Goal: Information Seeking & Learning: Learn about a topic

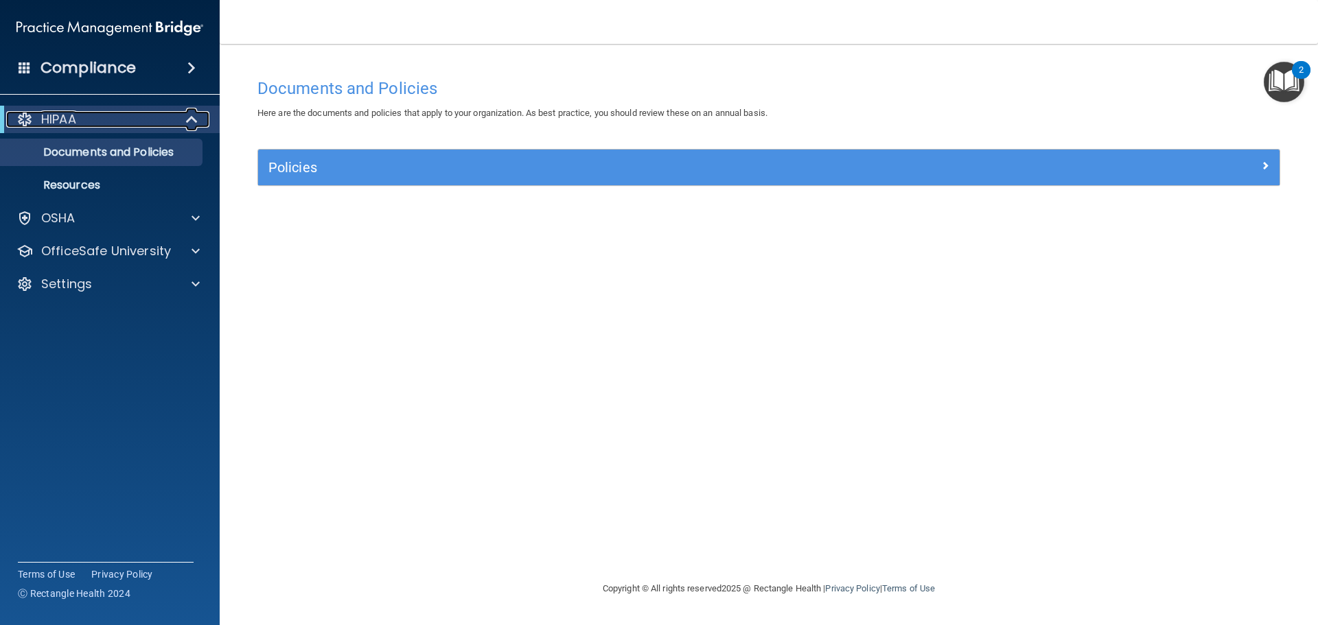
click at [184, 119] on div at bounding box center [193, 119] width 34 height 16
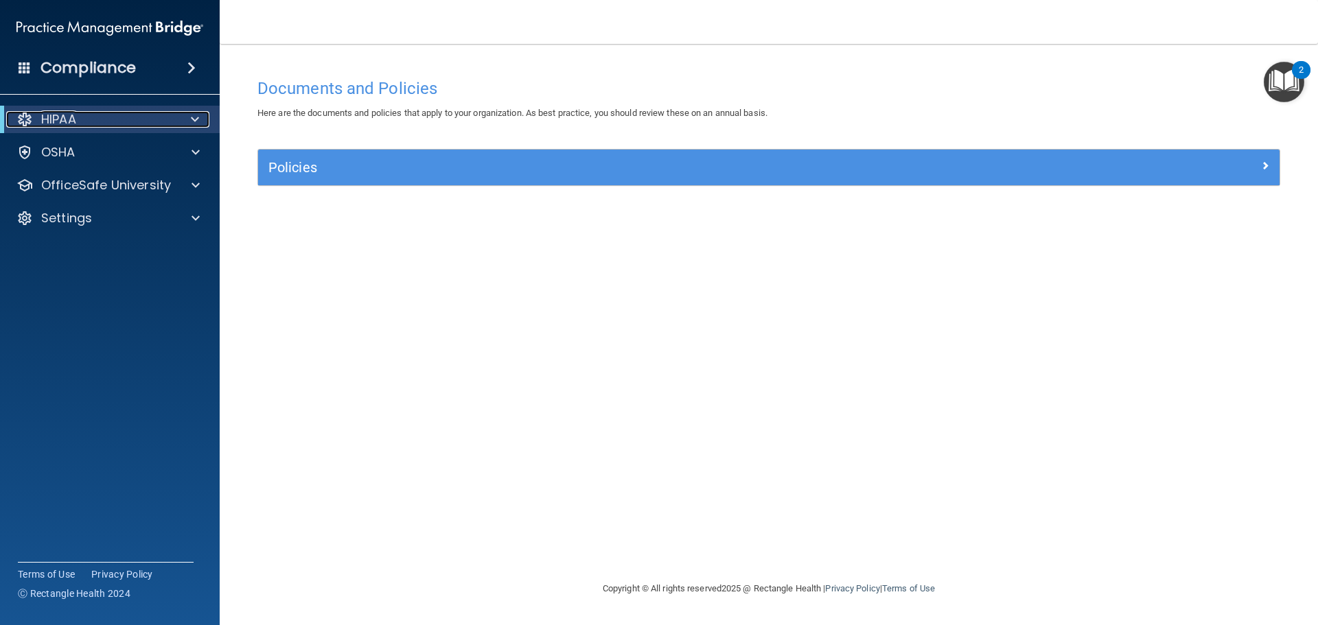
click at [184, 119] on div at bounding box center [193, 119] width 34 height 16
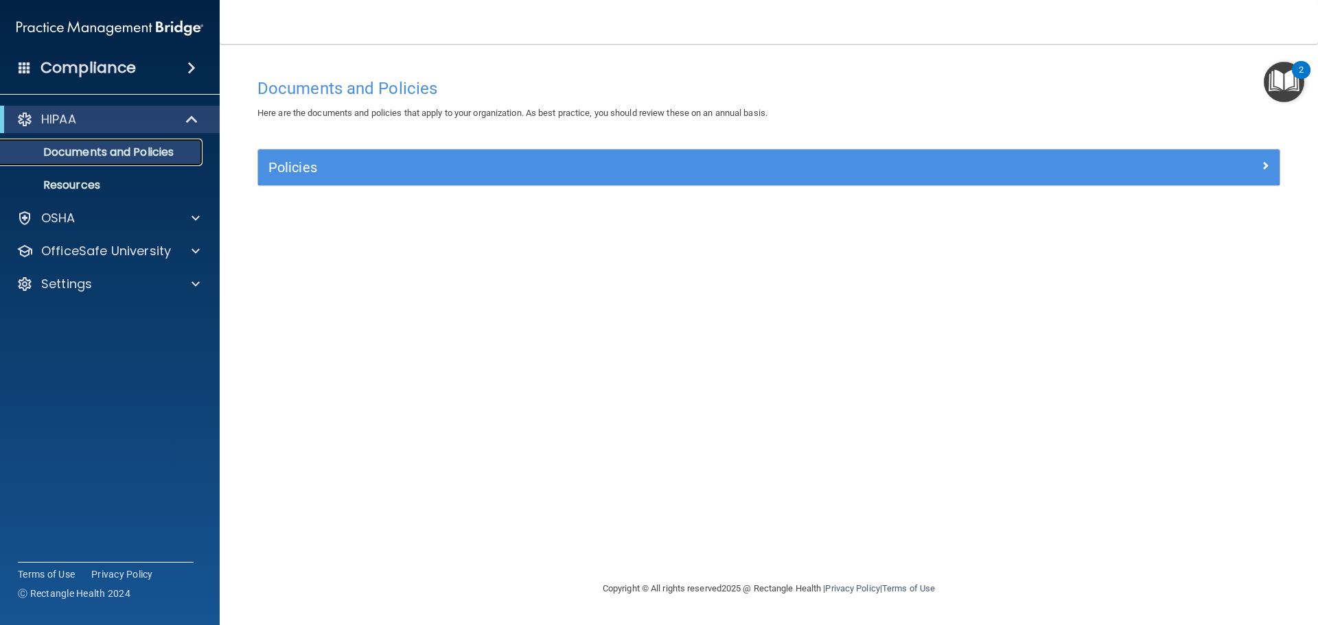
click at [153, 157] on p "Documents and Policies" at bounding box center [102, 153] width 187 height 14
click at [132, 180] on p "Resources" at bounding box center [102, 185] width 187 height 14
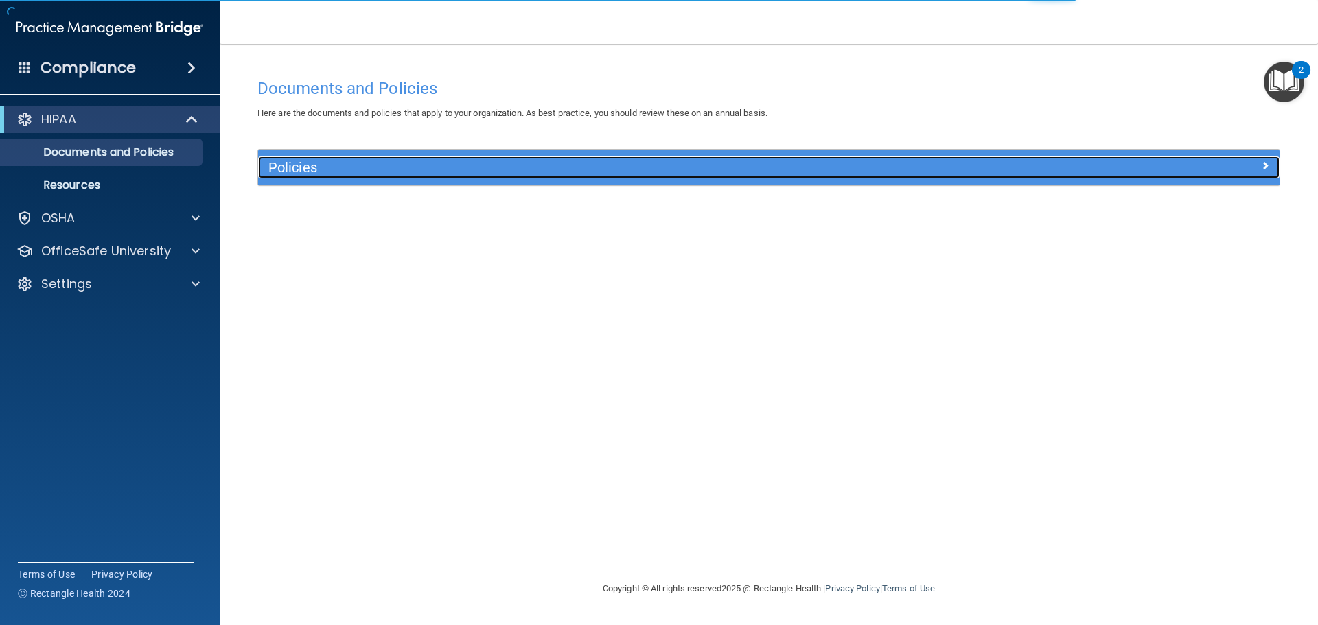
click at [1267, 162] on span at bounding box center [1265, 165] width 8 height 16
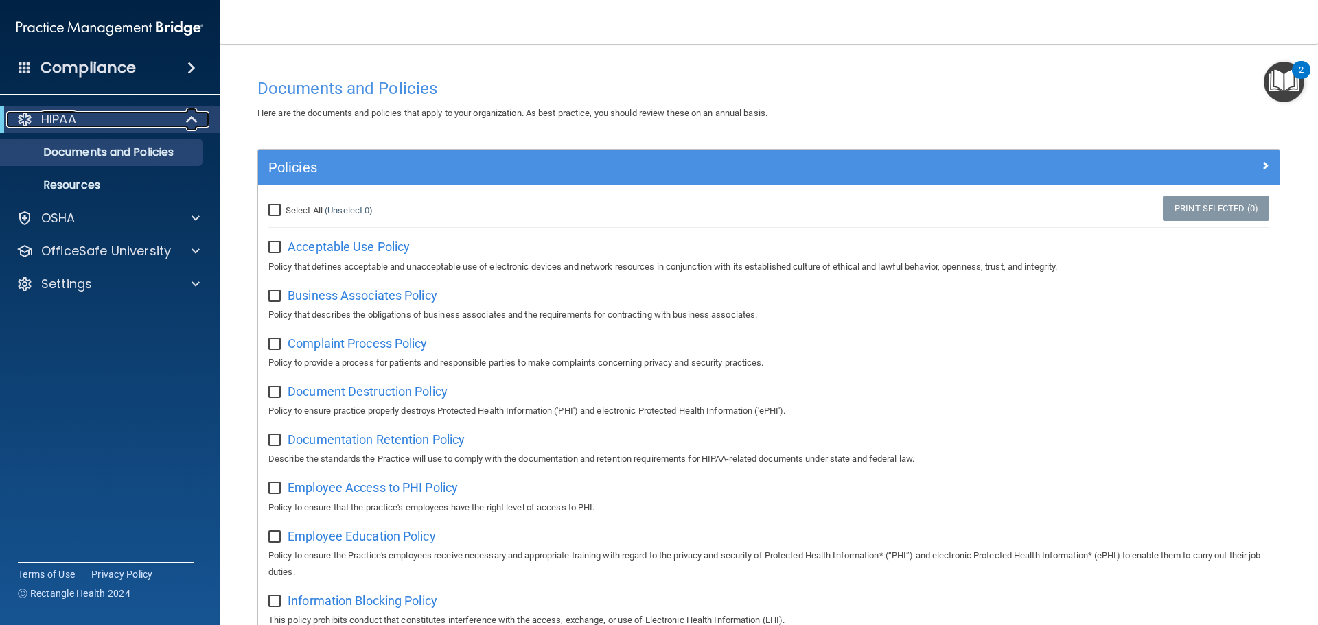
click at [189, 119] on span at bounding box center [193, 119] width 12 height 16
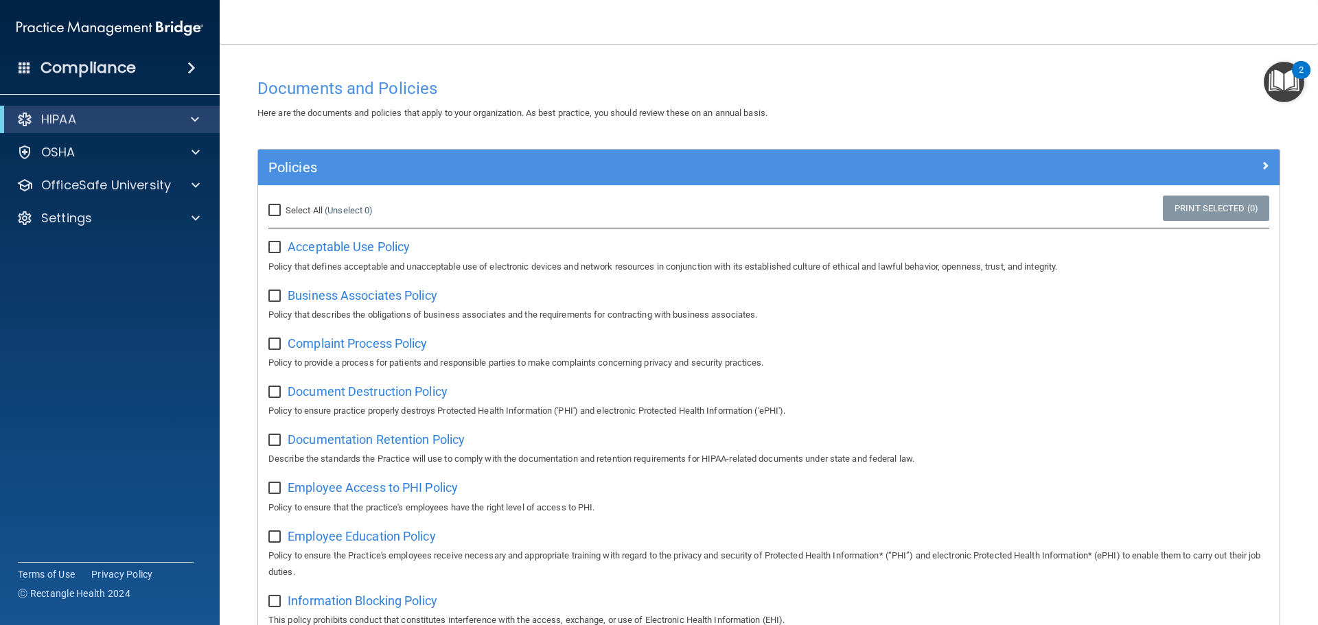
click at [190, 63] on span at bounding box center [191, 68] width 8 height 16
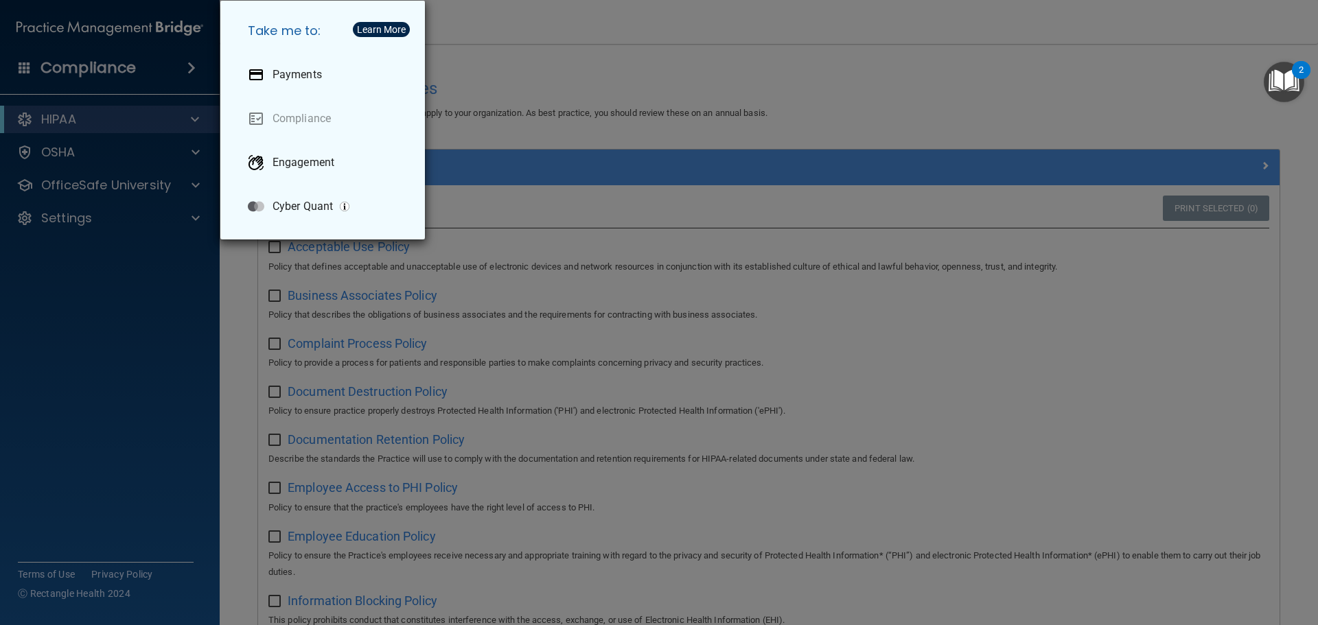
click at [140, 267] on div "Take me to: Payments Compliance Engagement Cyber Quant" at bounding box center [659, 312] width 1318 height 625
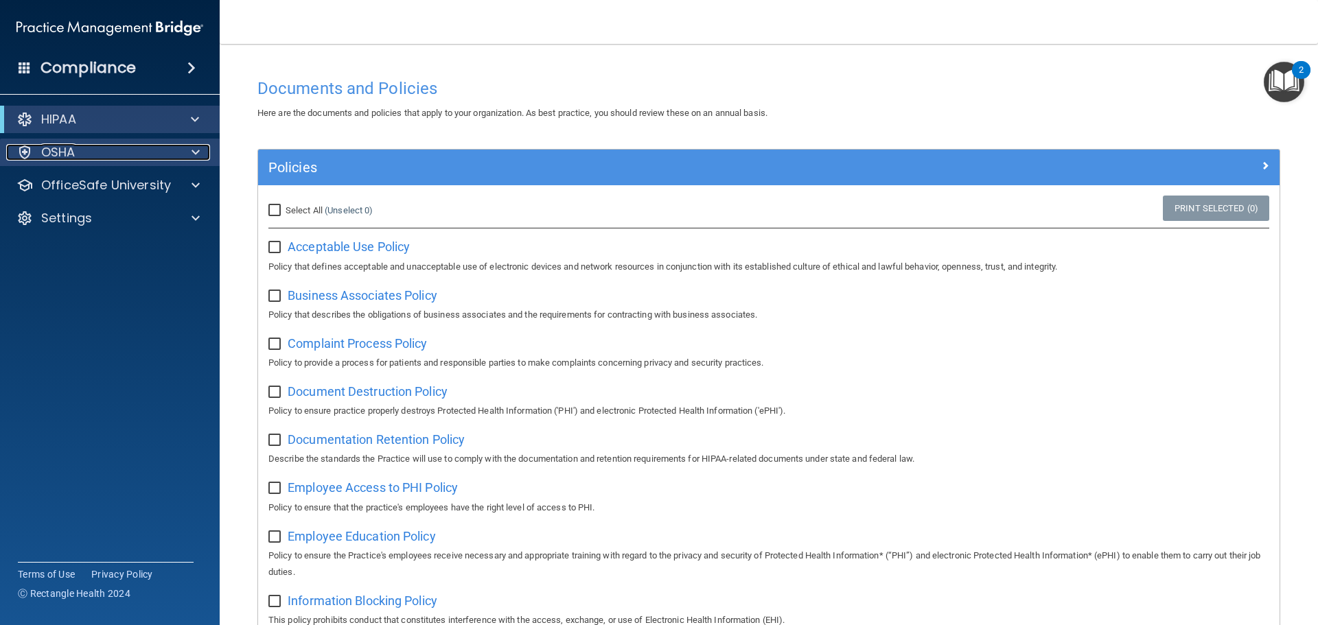
click at [192, 154] on span at bounding box center [196, 152] width 8 height 16
click at [200, 152] on div at bounding box center [193, 152] width 34 height 16
click at [71, 121] on p "HIPAA" at bounding box center [58, 119] width 35 height 16
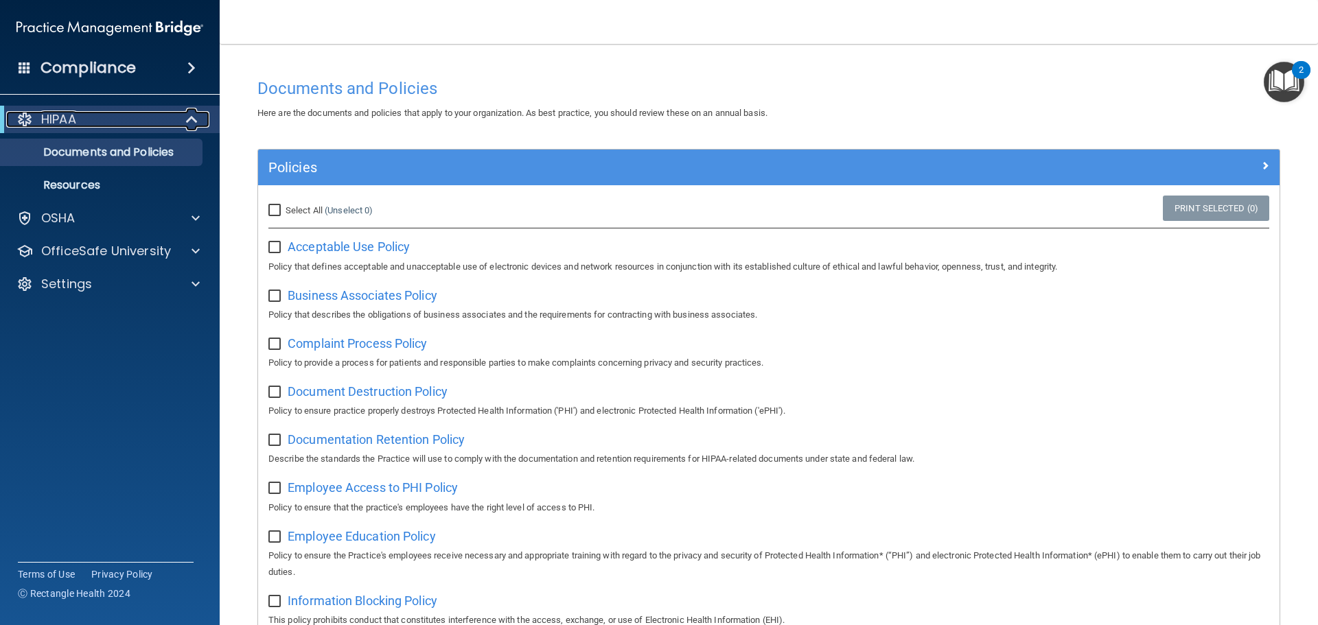
click at [71, 121] on p "HIPAA" at bounding box center [58, 119] width 35 height 16
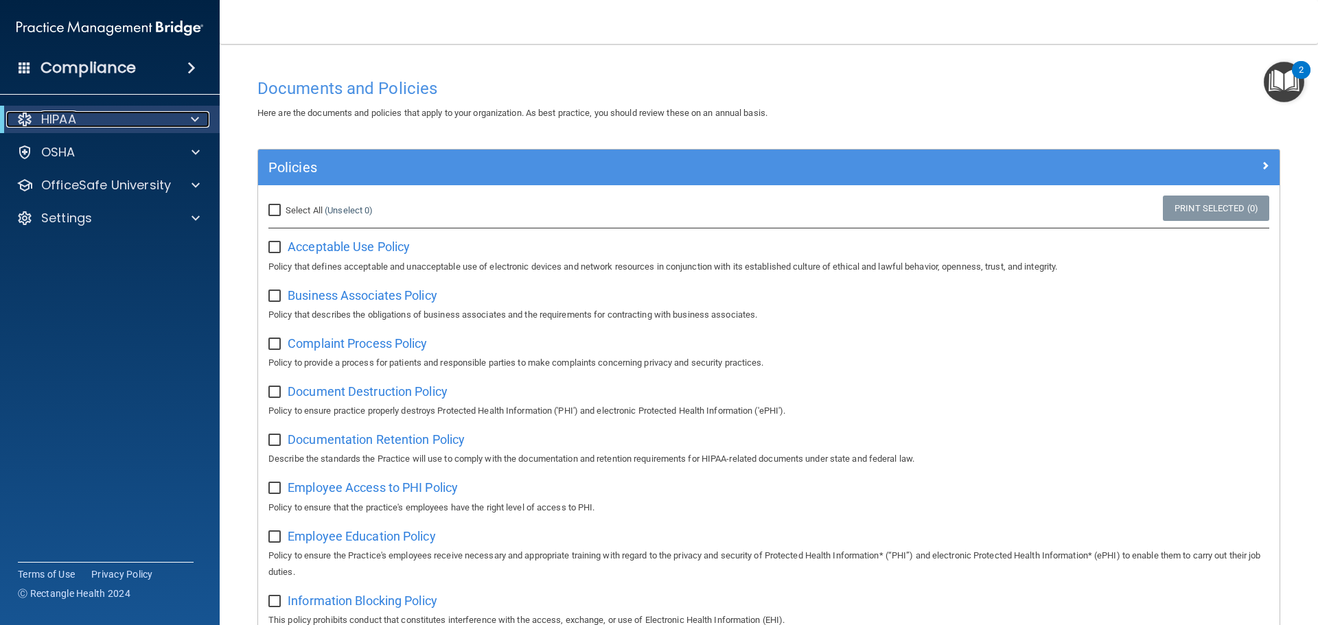
click at [71, 121] on p "HIPAA" at bounding box center [58, 119] width 35 height 16
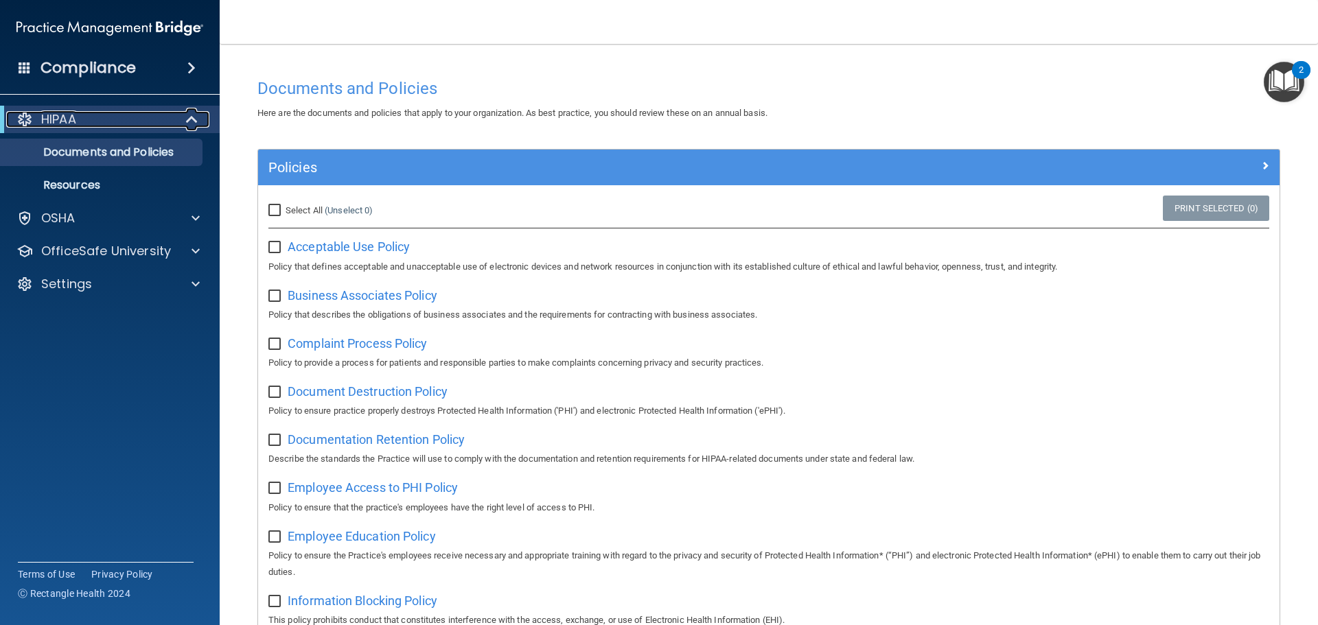
click at [71, 121] on p "HIPAA" at bounding box center [58, 119] width 35 height 16
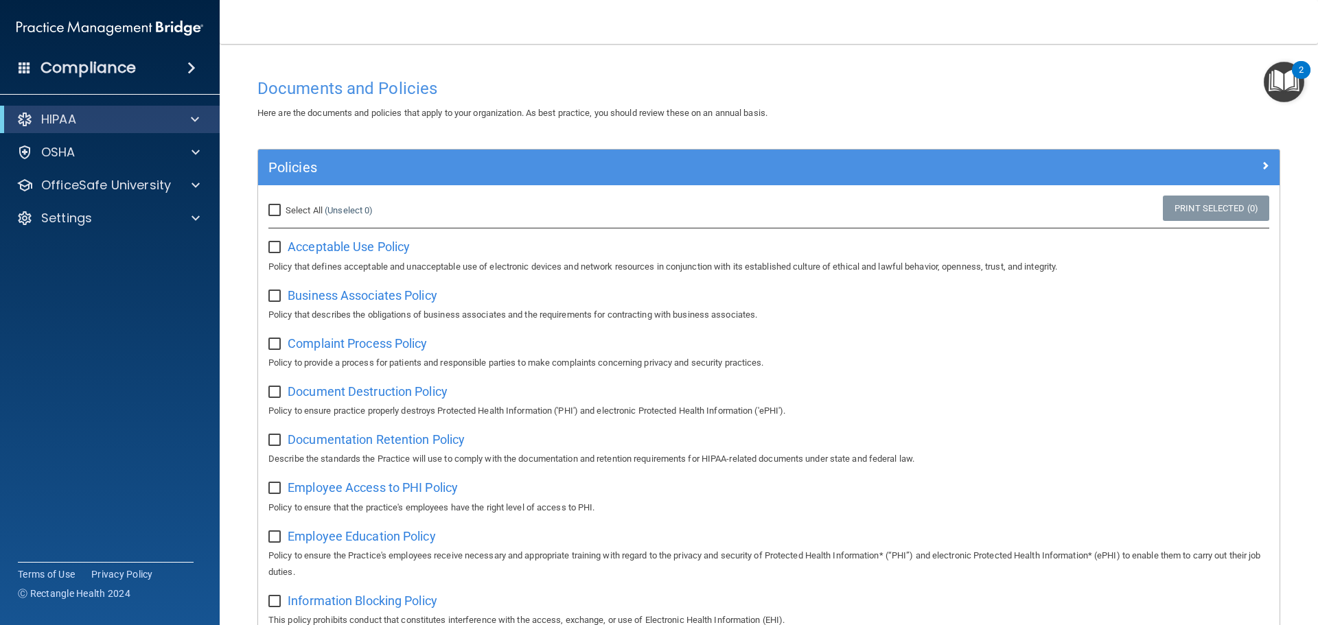
click at [115, 249] on accordion "HIPAA Documents and Policies Report an Incident Business Associates Emergency P…" at bounding box center [110, 273] width 220 height 347
click at [189, 67] on span at bounding box center [191, 68] width 8 height 16
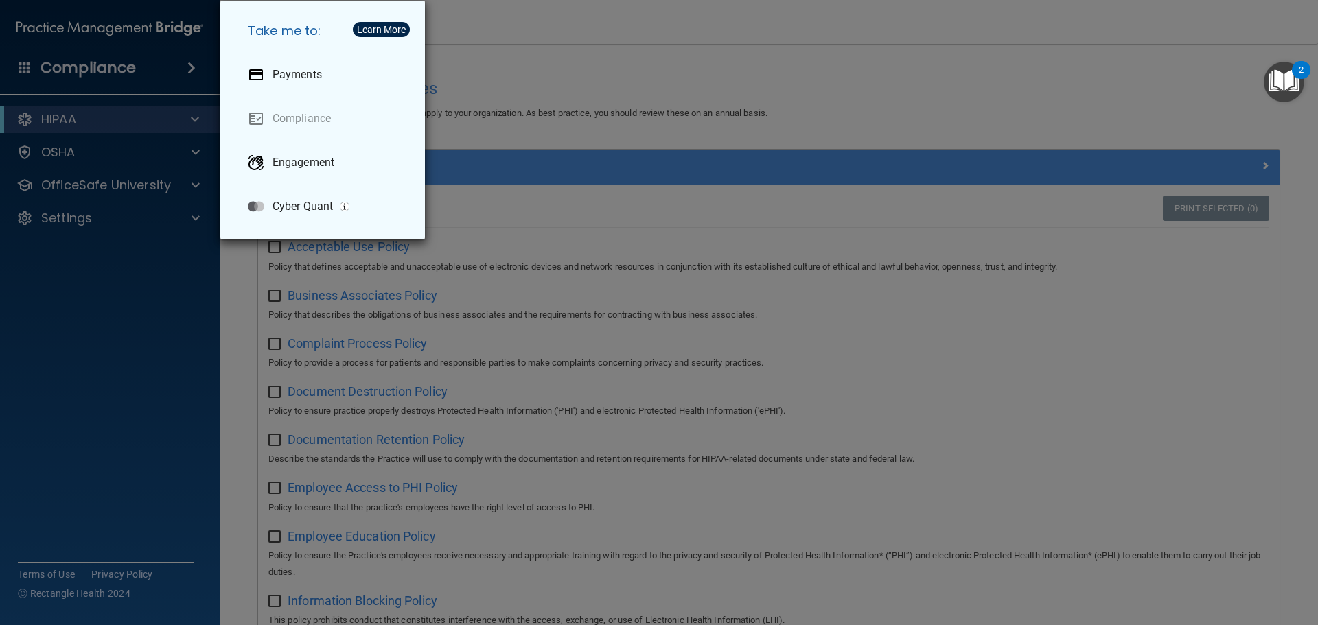
click at [189, 67] on div "Take me to: Payments Compliance Engagement Cyber Quant" at bounding box center [659, 312] width 1318 height 625
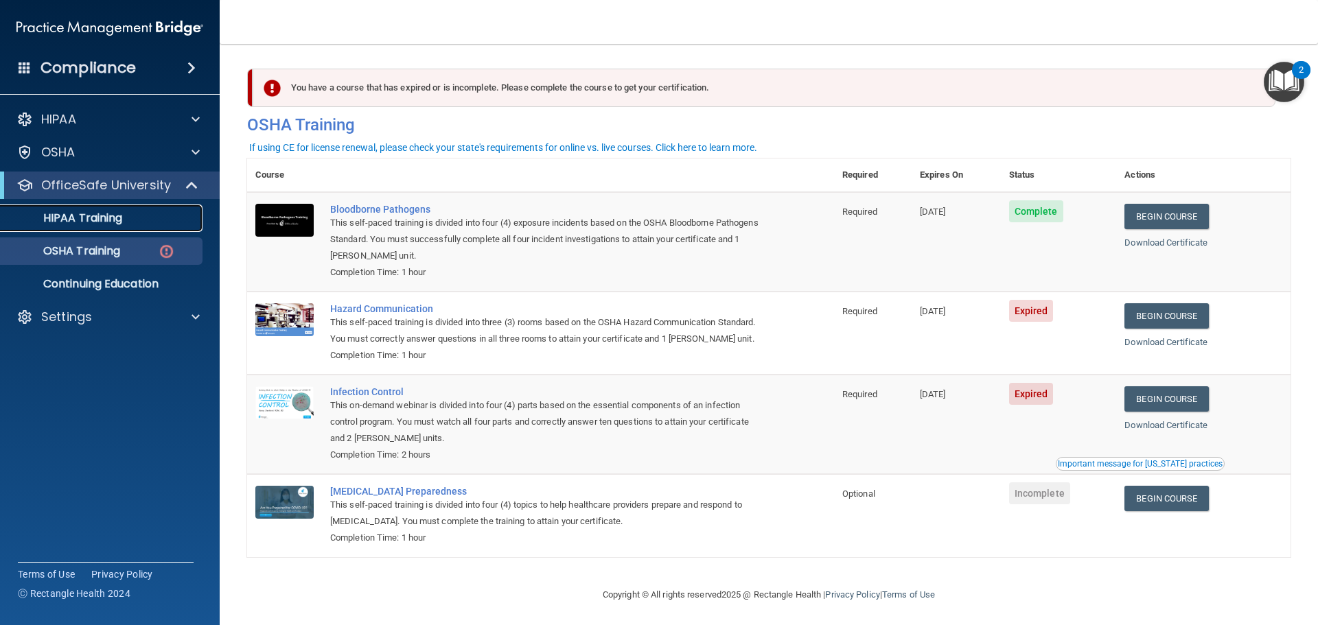
click at [106, 215] on p "HIPAA Training" at bounding box center [65, 218] width 113 height 14
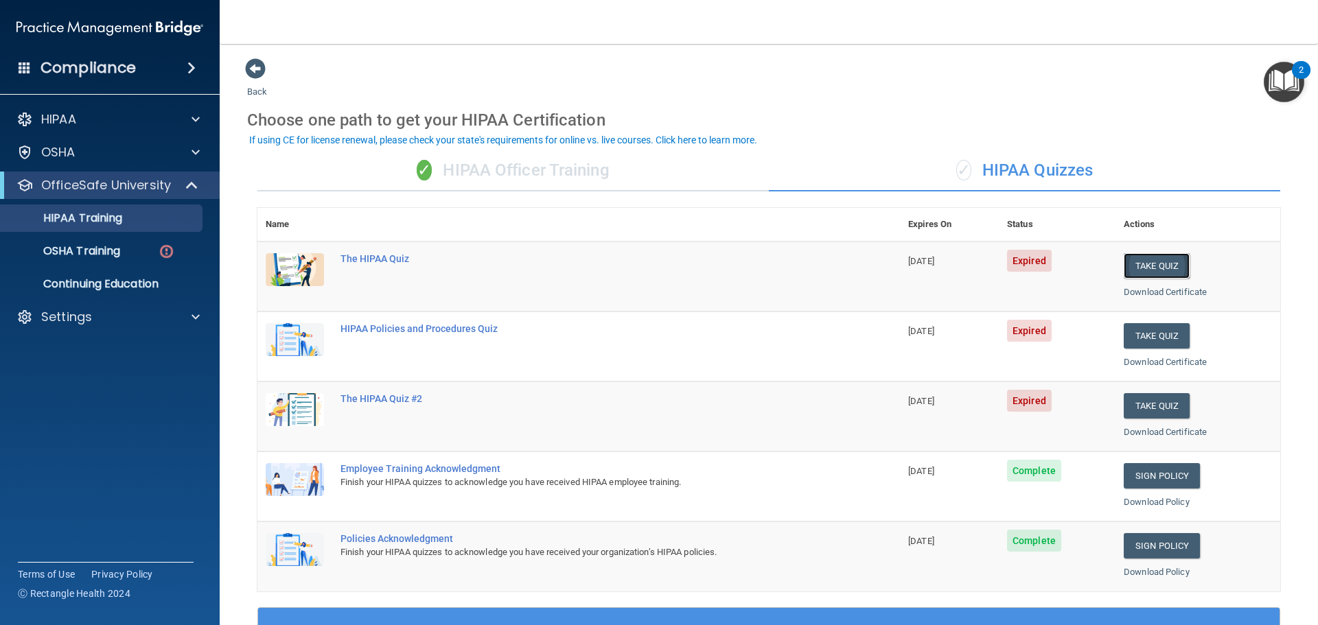
click at [1157, 270] on button "Take Quiz" at bounding box center [1157, 265] width 66 height 25
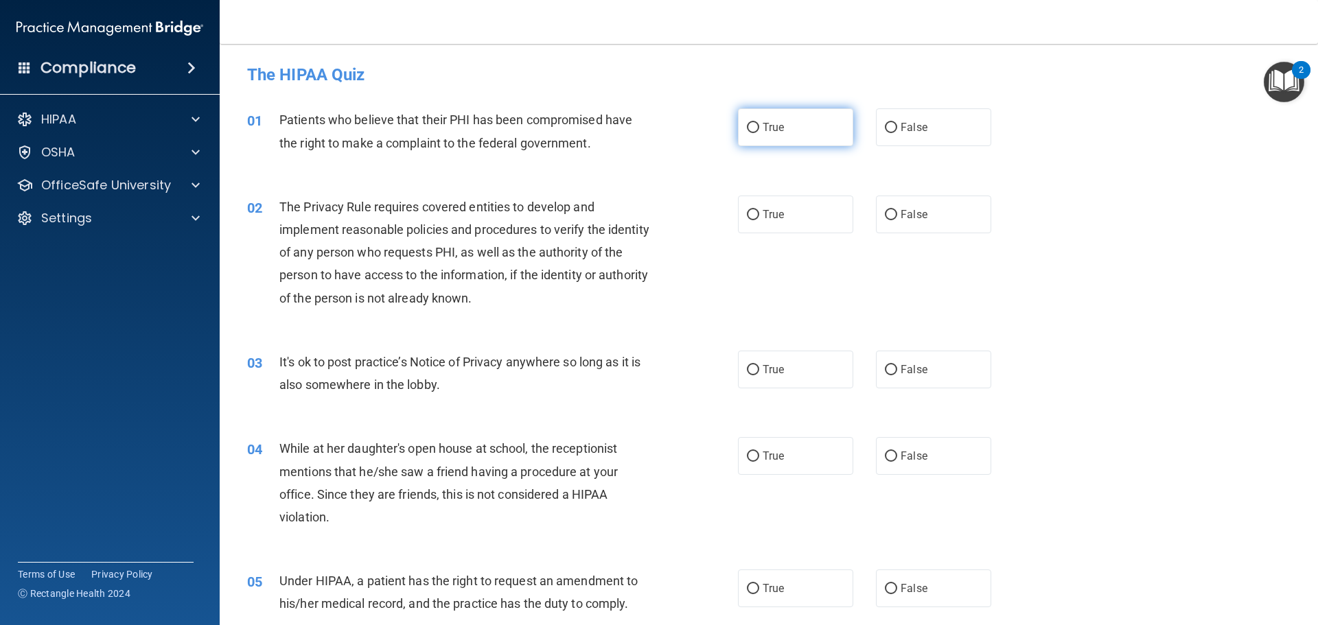
click at [753, 126] on input "True" at bounding box center [753, 128] width 12 height 10
radio input "true"
click at [747, 129] on input "True" at bounding box center [753, 128] width 12 height 10
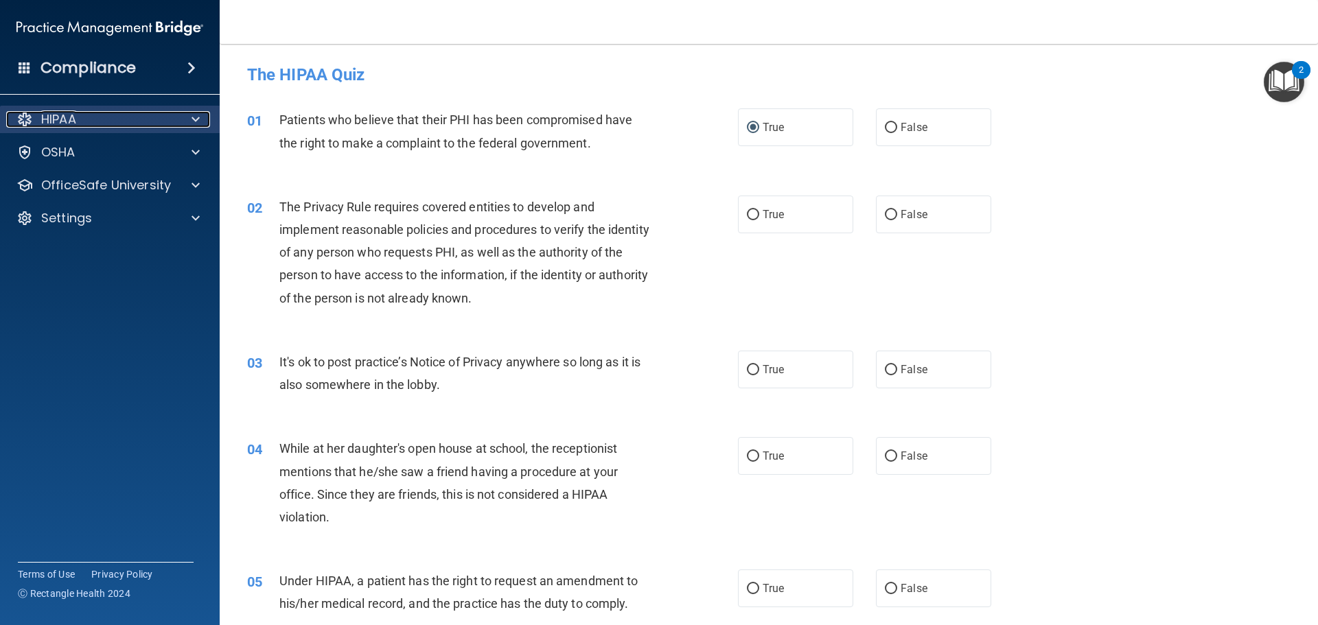
click at [206, 121] on div at bounding box center [193, 119] width 34 height 16
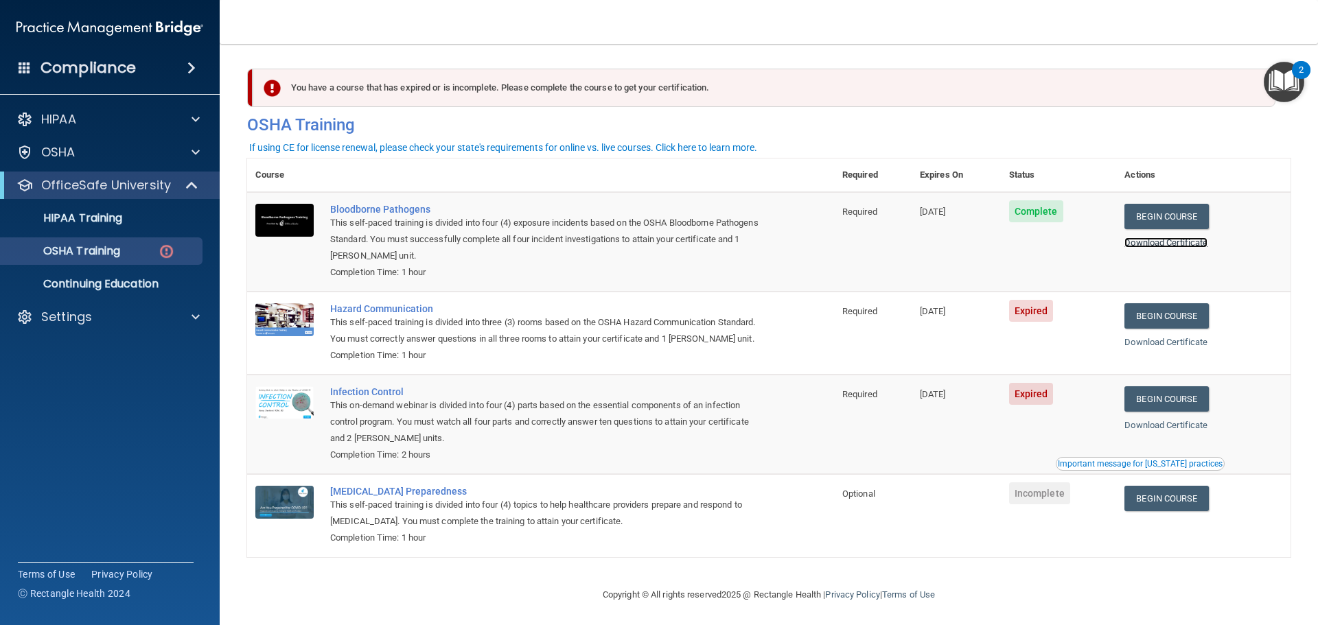
click at [1173, 246] on link "Download Certificate" at bounding box center [1166, 243] width 83 height 10
click at [1158, 213] on link "Begin Course" at bounding box center [1167, 216] width 84 height 25
click at [1177, 216] on link "Begin Course" at bounding box center [1167, 216] width 84 height 25
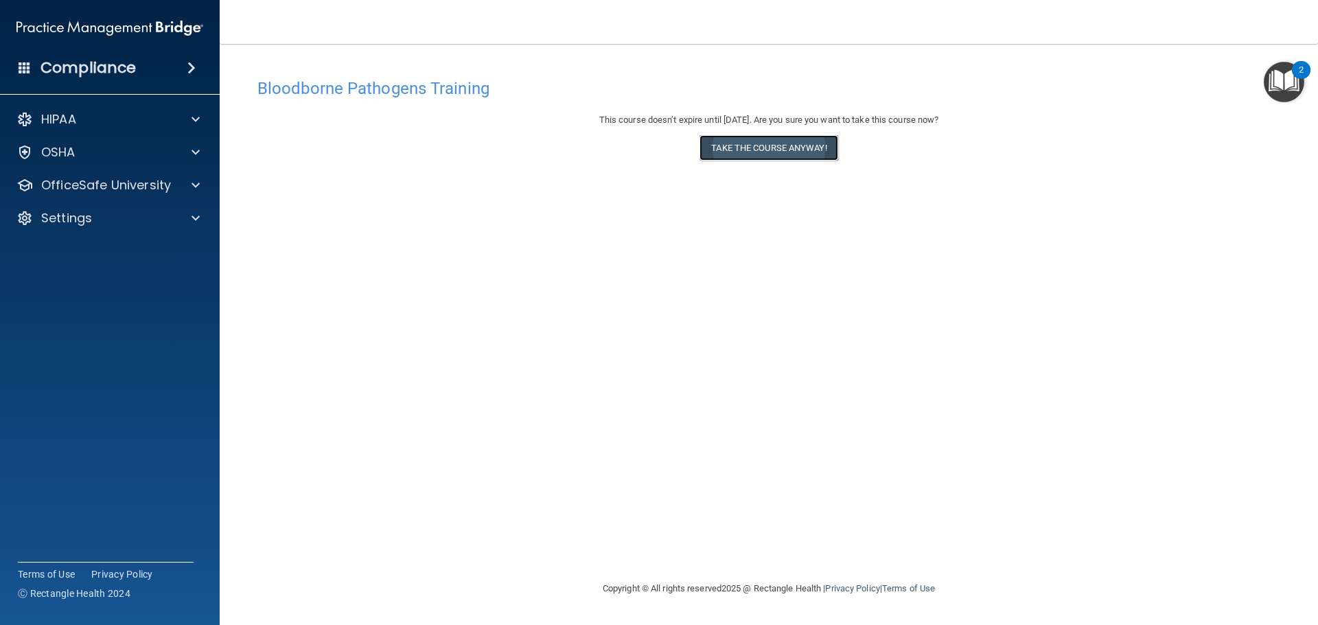
click at [792, 148] on button "Take the course anyway!" at bounding box center [769, 147] width 138 height 25
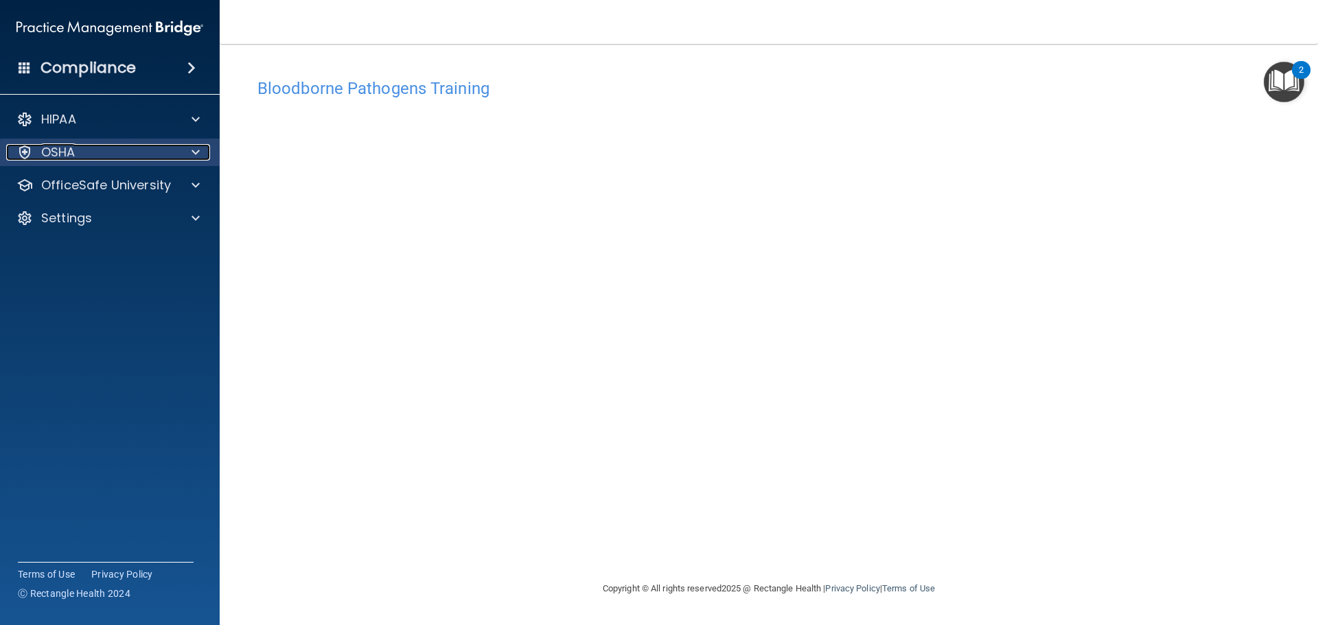
click at [196, 147] on span at bounding box center [196, 152] width 8 height 16
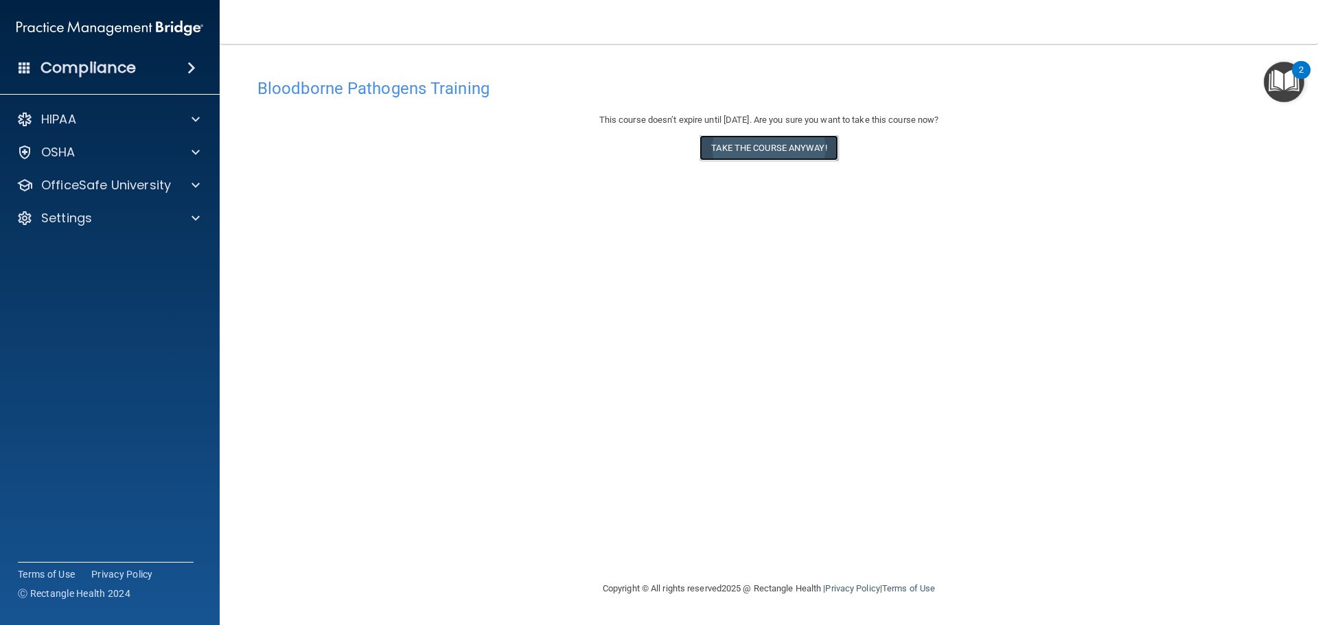
click at [766, 146] on button "Take the course anyway!" at bounding box center [769, 147] width 138 height 25
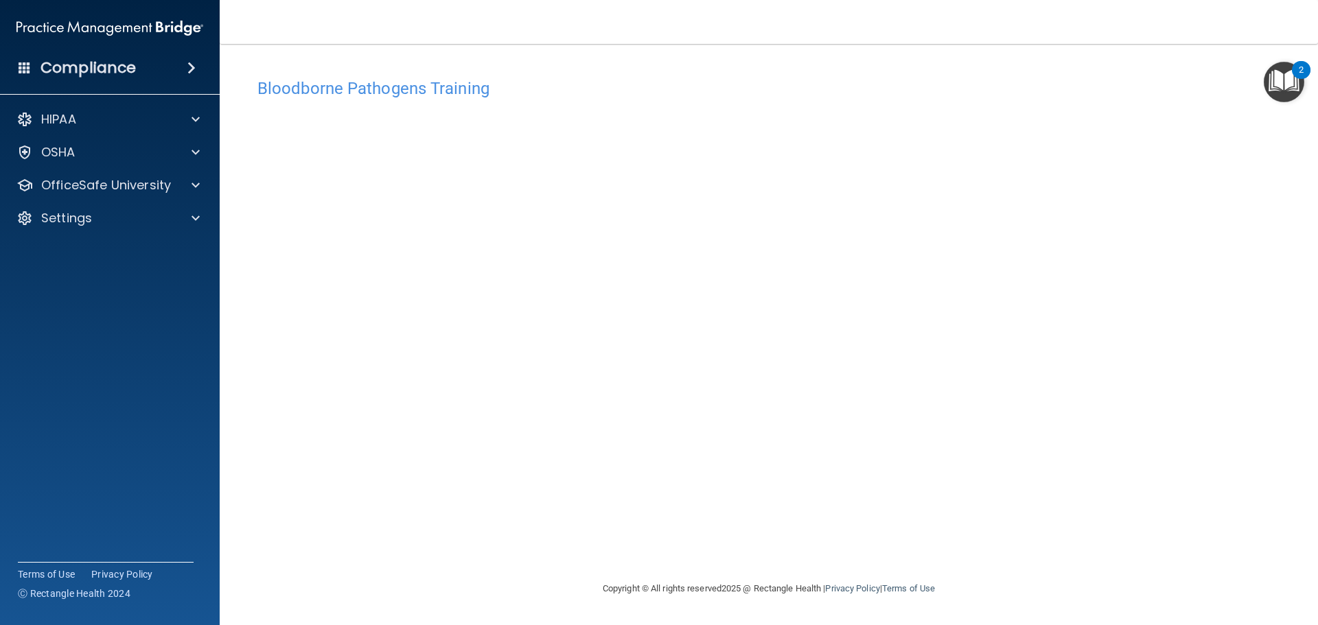
click at [1284, 86] on img "Open Resource Center, 2 new notifications" at bounding box center [1284, 82] width 41 height 41
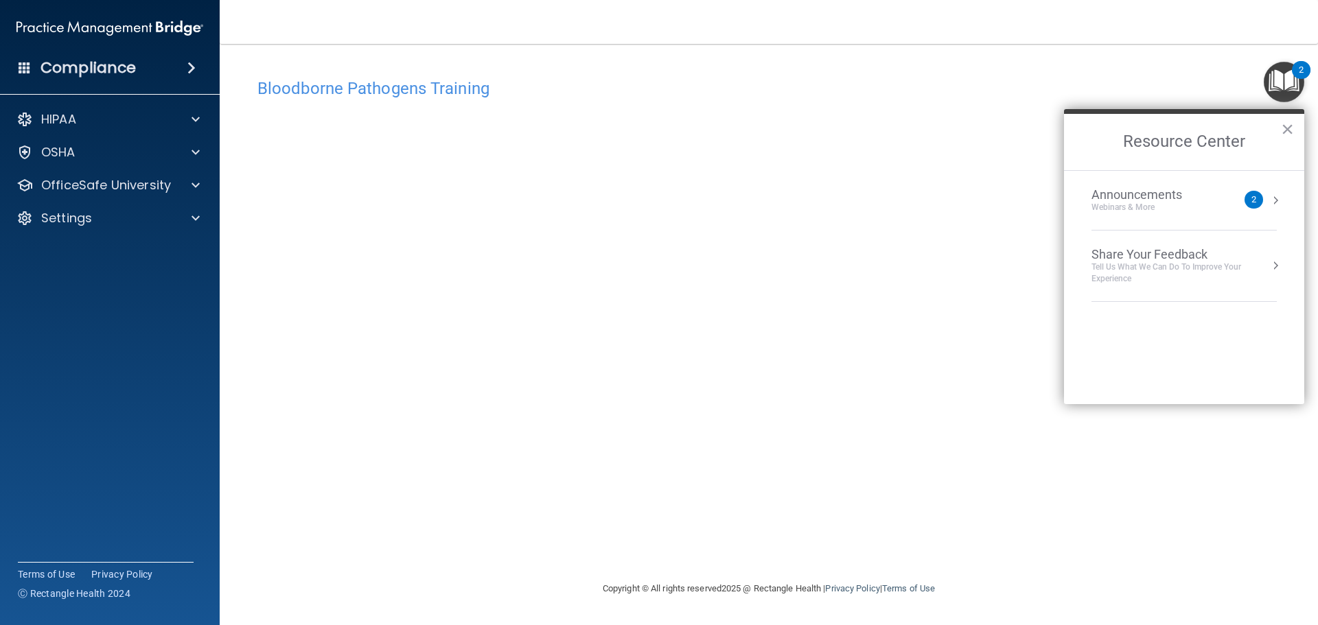
click at [1284, 86] on img "Open Resource Center, 2 new notifications" at bounding box center [1284, 82] width 41 height 41
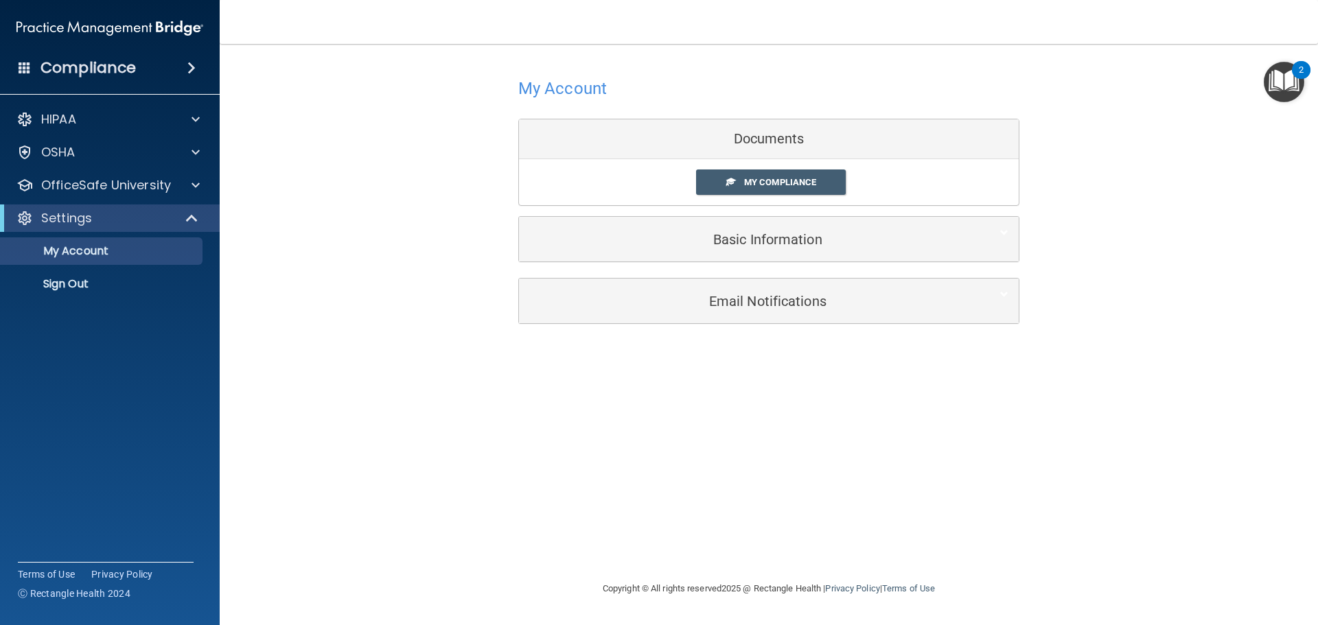
click at [782, 143] on div "Documents" at bounding box center [769, 139] width 500 height 40
click at [767, 177] on span "My Compliance" at bounding box center [780, 182] width 72 height 10
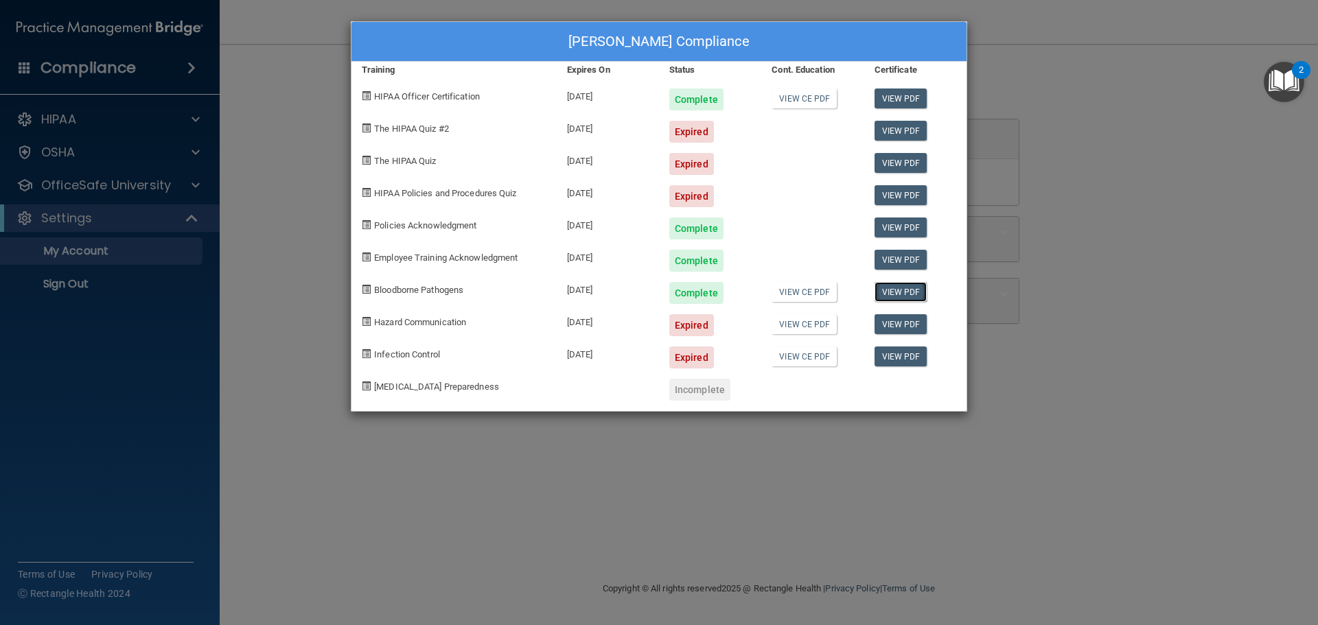
click at [892, 292] on link "View PDF" at bounding box center [901, 292] width 53 height 20
